Goal: Information Seeking & Learning: Learn about a topic

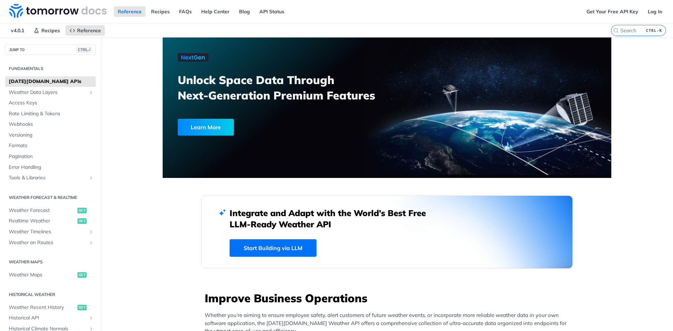
click at [35, 50] on button "JUMP TO CTRL-/" at bounding box center [50, 50] width 90 height 11
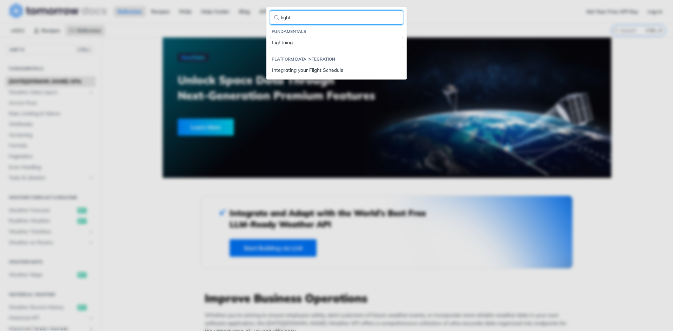
type input "light"
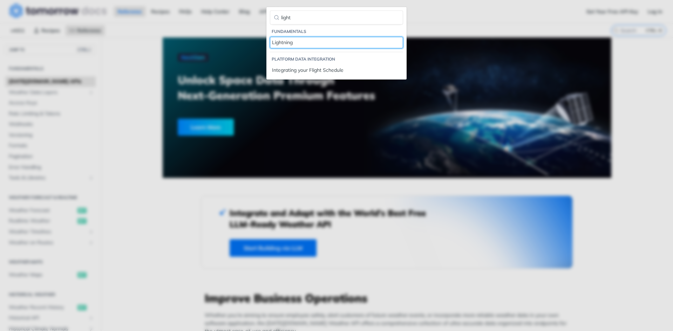
click at [301, 41] on div "Lightning" at bounding box center [336, 42] width 129 height 7
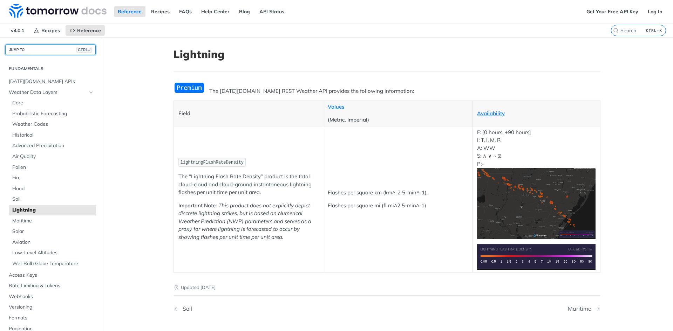
click at [41, 50] on button "JUMP TO CTRL-/" at bounding box center [50, 50] width 90 height 11
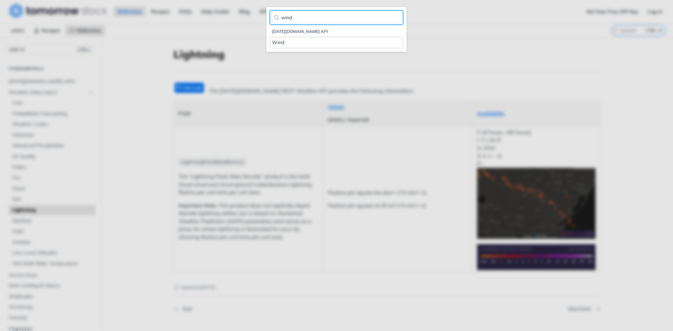
type input "wind"
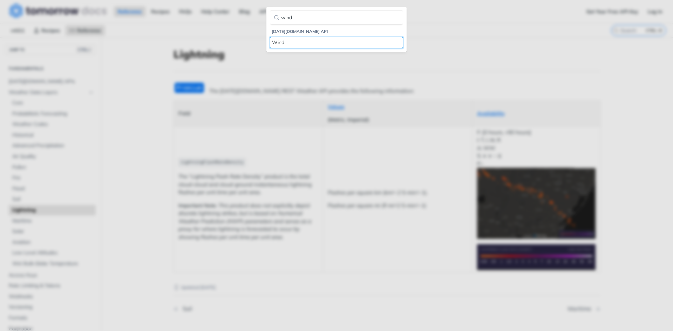
click at [288, 41] on div "Wind" at bounding box center [336, 42] width 129 height 7
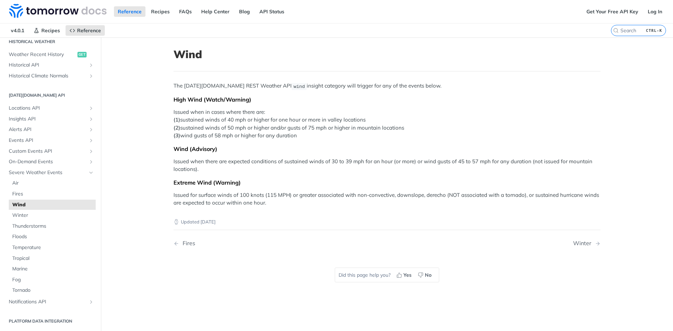
click at [155, 123] on main "JUMP TO CTRL-/ Fundamentals [DATE][DOMAIN_NAME] APIs Weather Data Layers Core P…" at bounding box center [336, 203] width 673 height 331
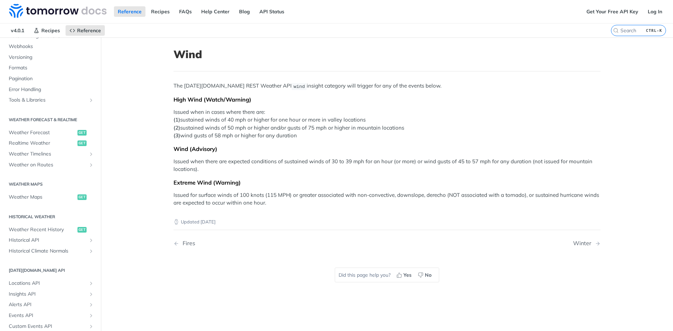
scroll to position [0, 0]
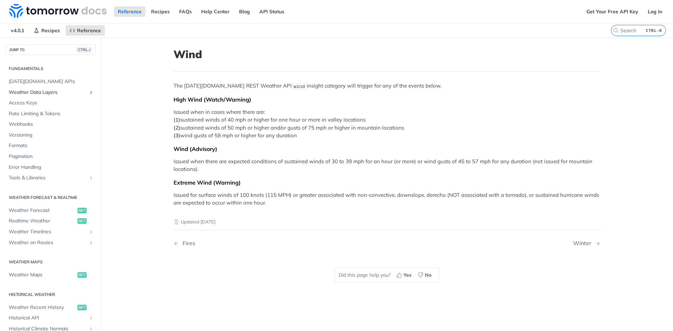
click at [50, 89] on span "Weather Data Layers" at bounding box center [48, 92] width 78 height 7
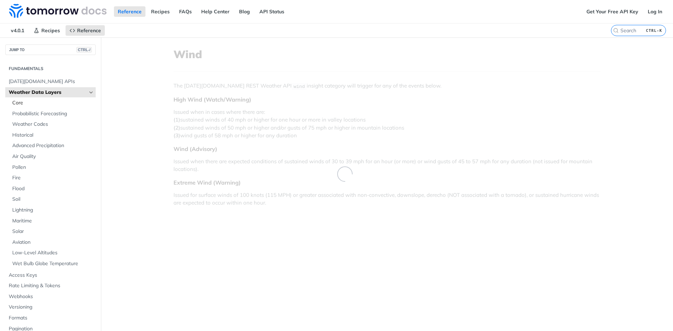
click at [30, 103] on span "Core" at bounding box center [53, 103] width 82 height 7
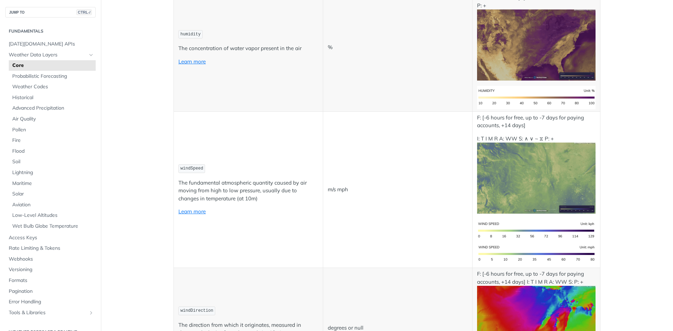
scroll to position [421, 0]
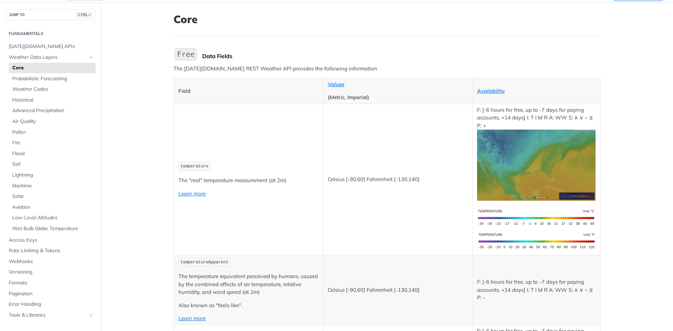
scroll to position [0, 0]
